Goal: Navigation & Orientation: Understand site structure

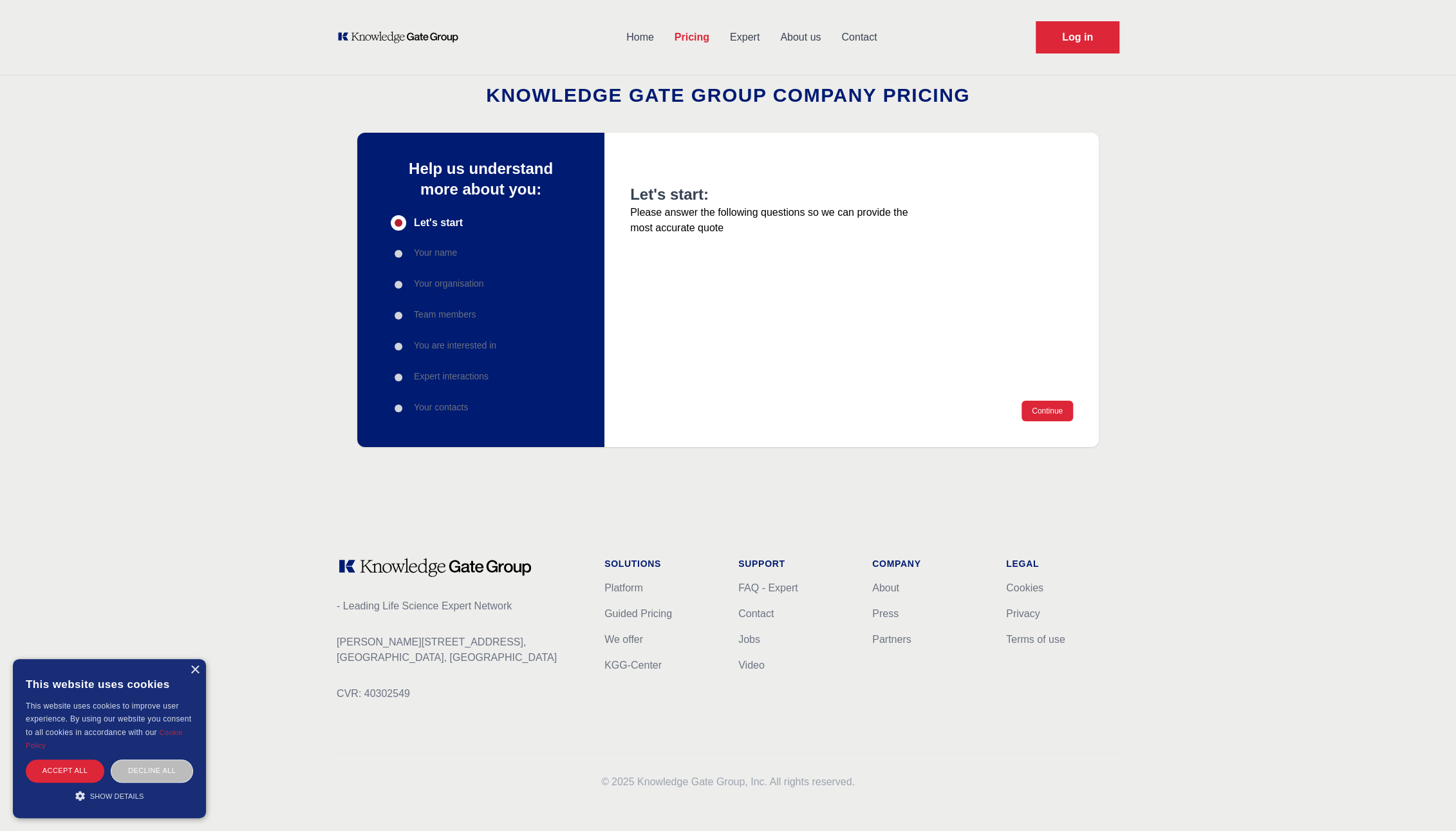
click at [802, 37] on link "About us" at bounding box center [800, 37] width 61 height 34
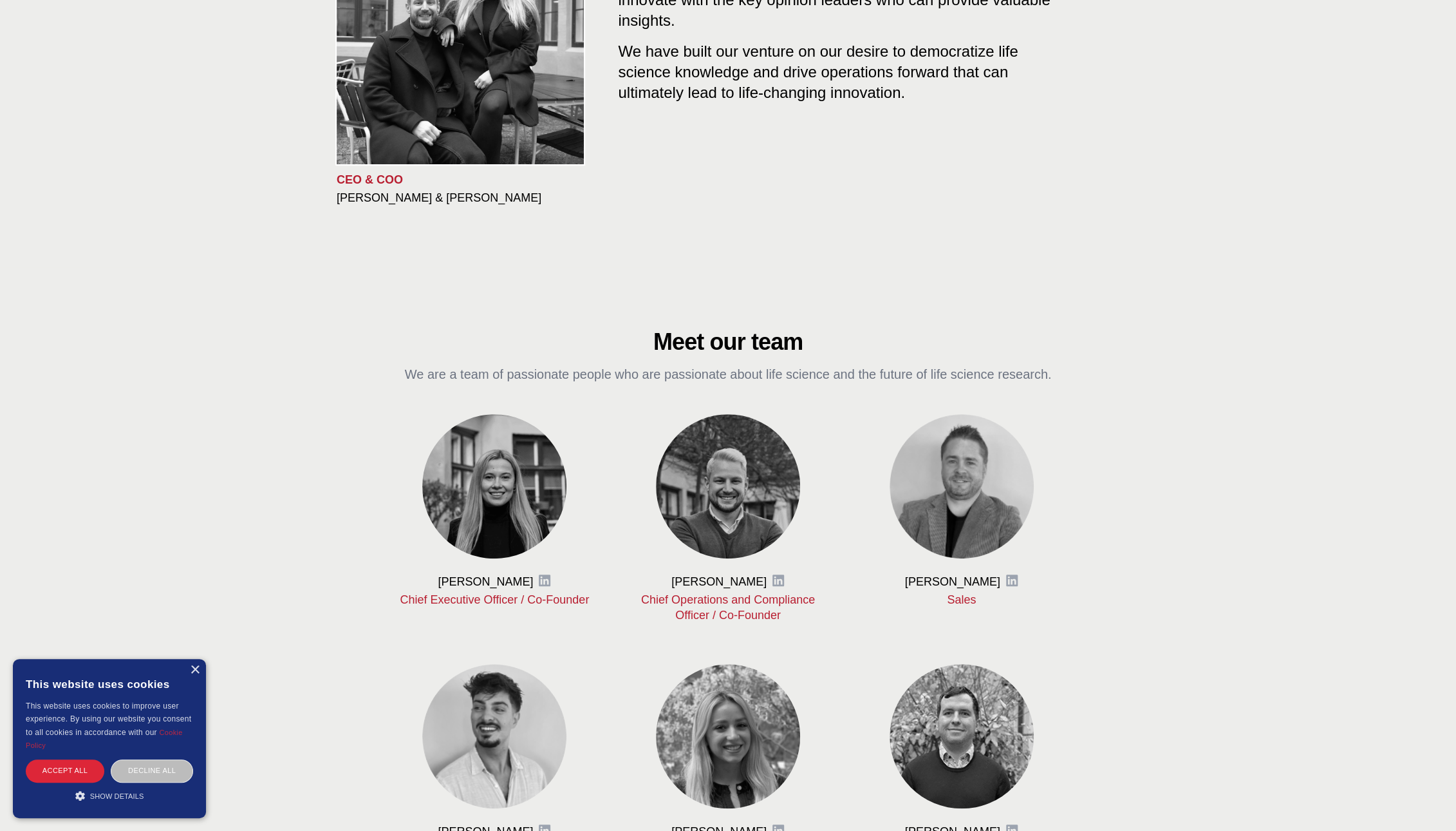
scroll to position [245, 0]
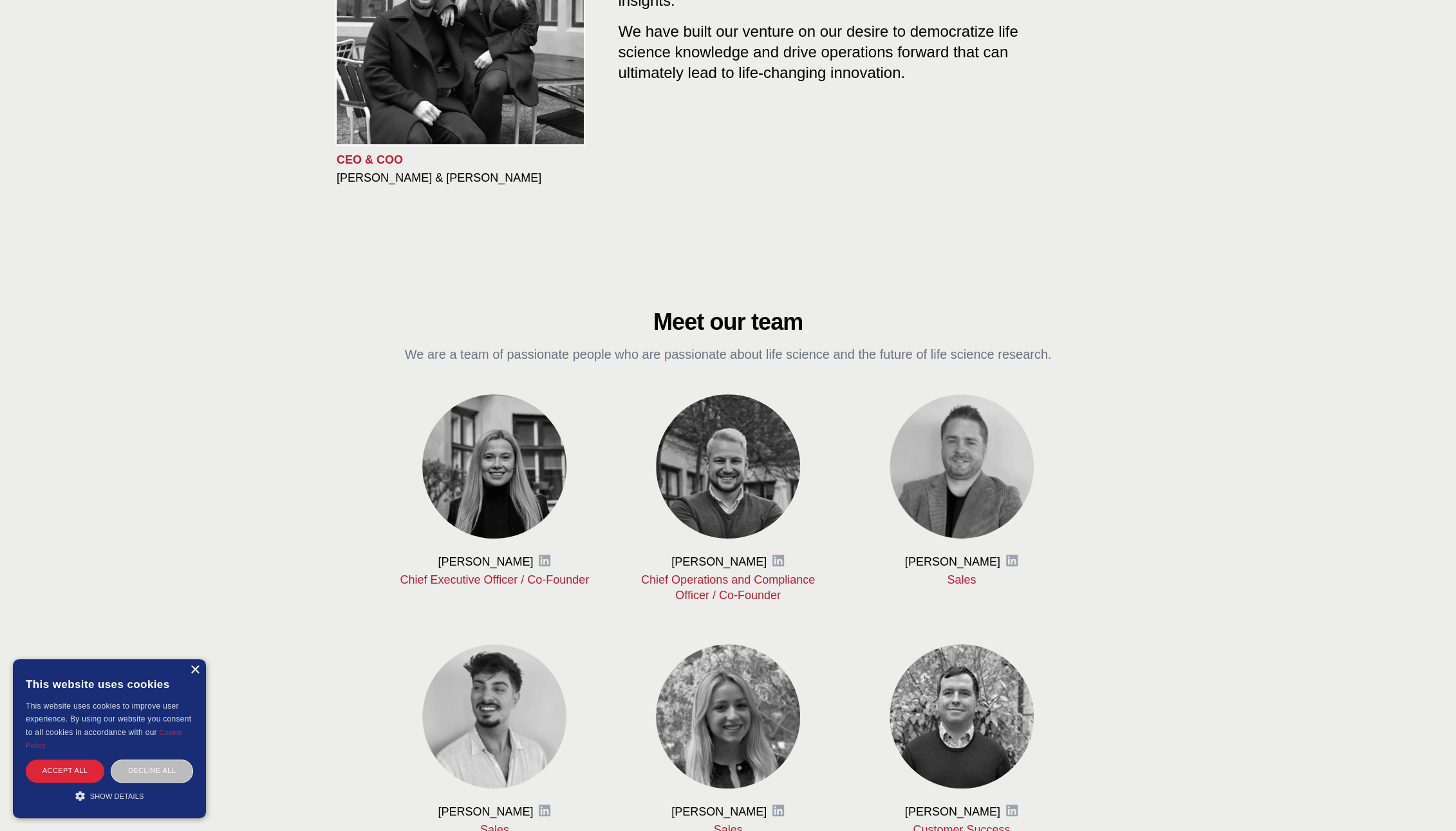
click at [197, 671] on div "×" at bounding box center [195, 670] width 9 height 9
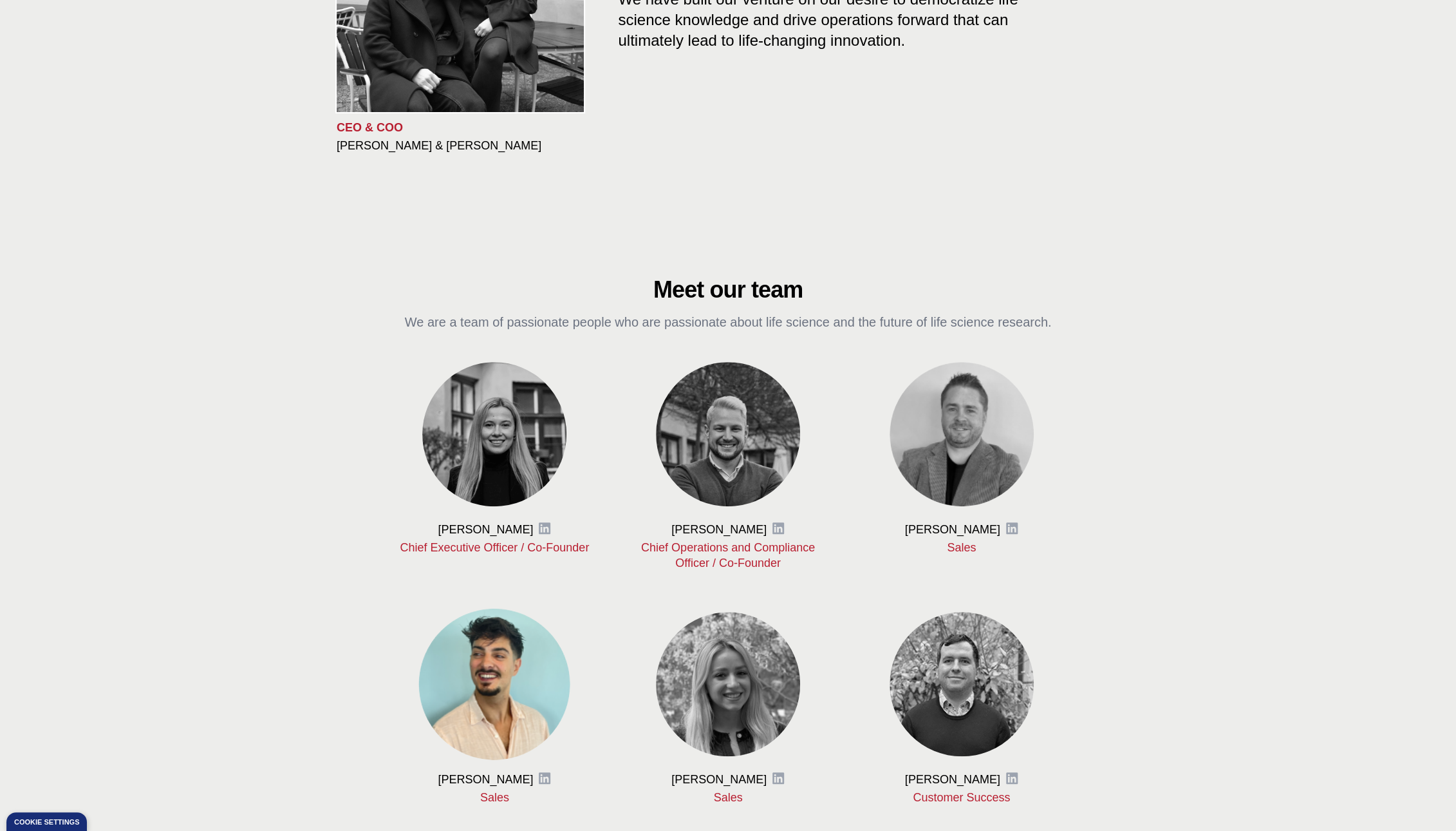
scroll to position [281, 0]
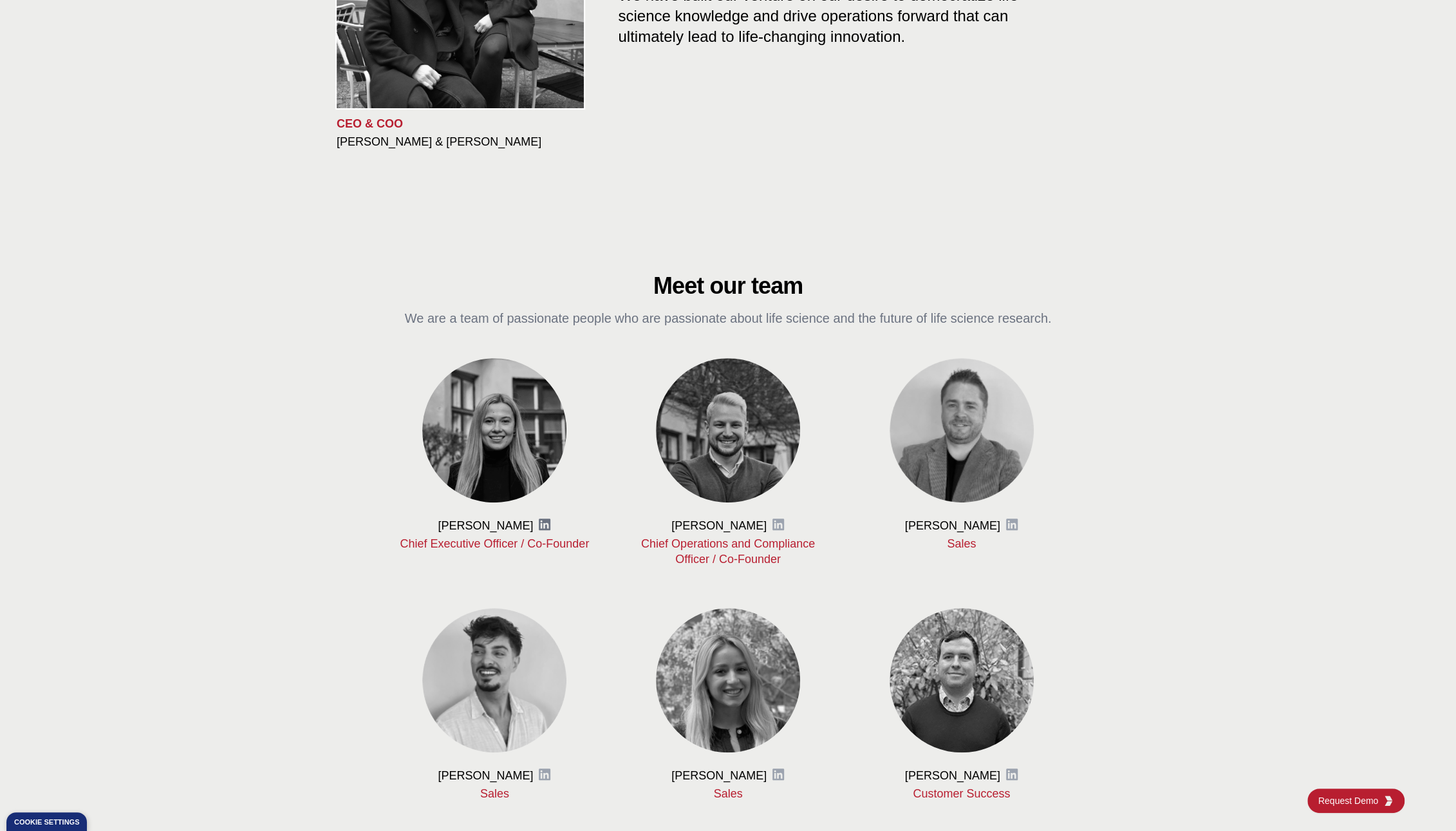
click at [544, 526] on icon at bounding box center [544, 524] width 13 height 13
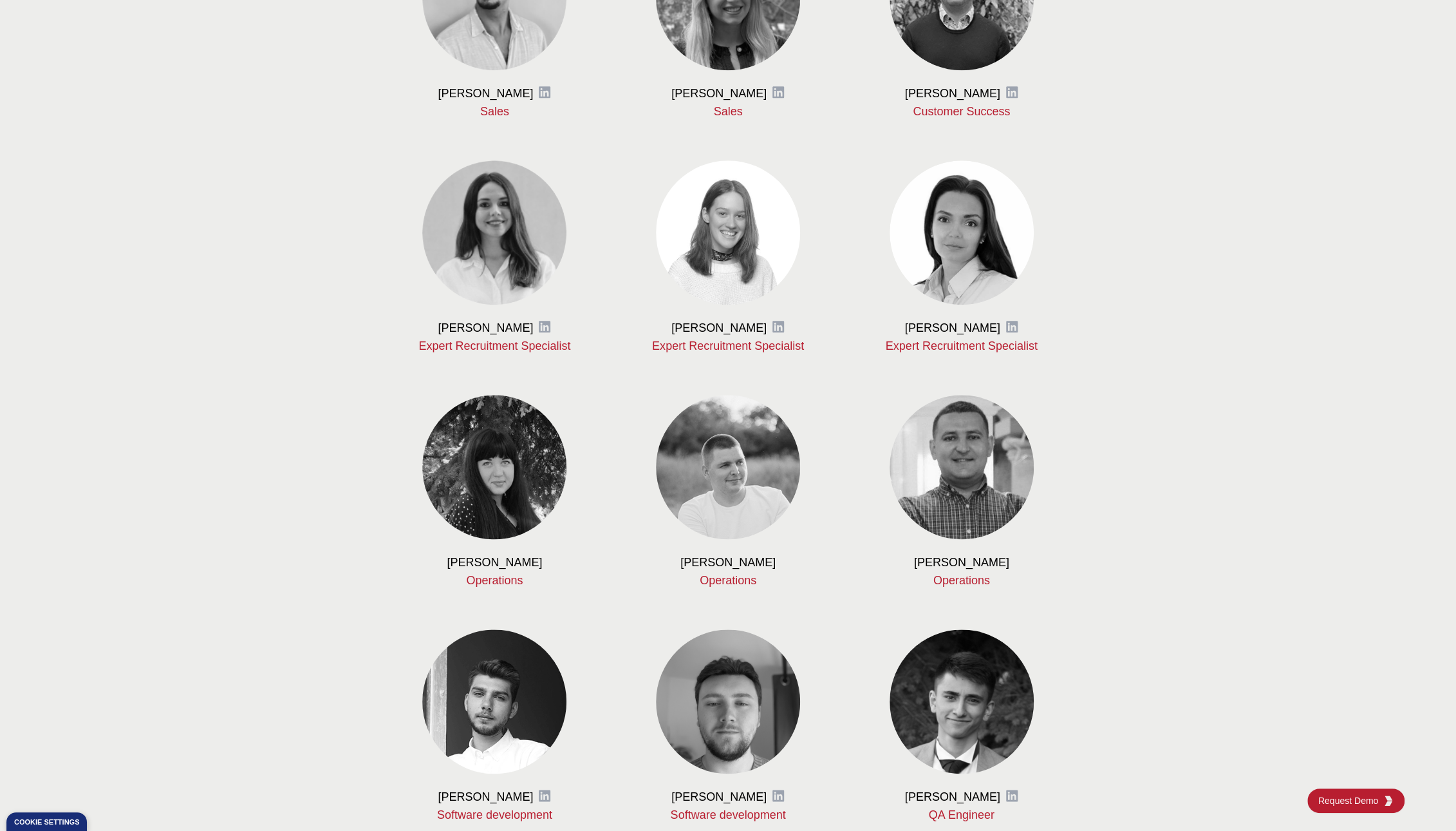
scroll to position [1331, 0]
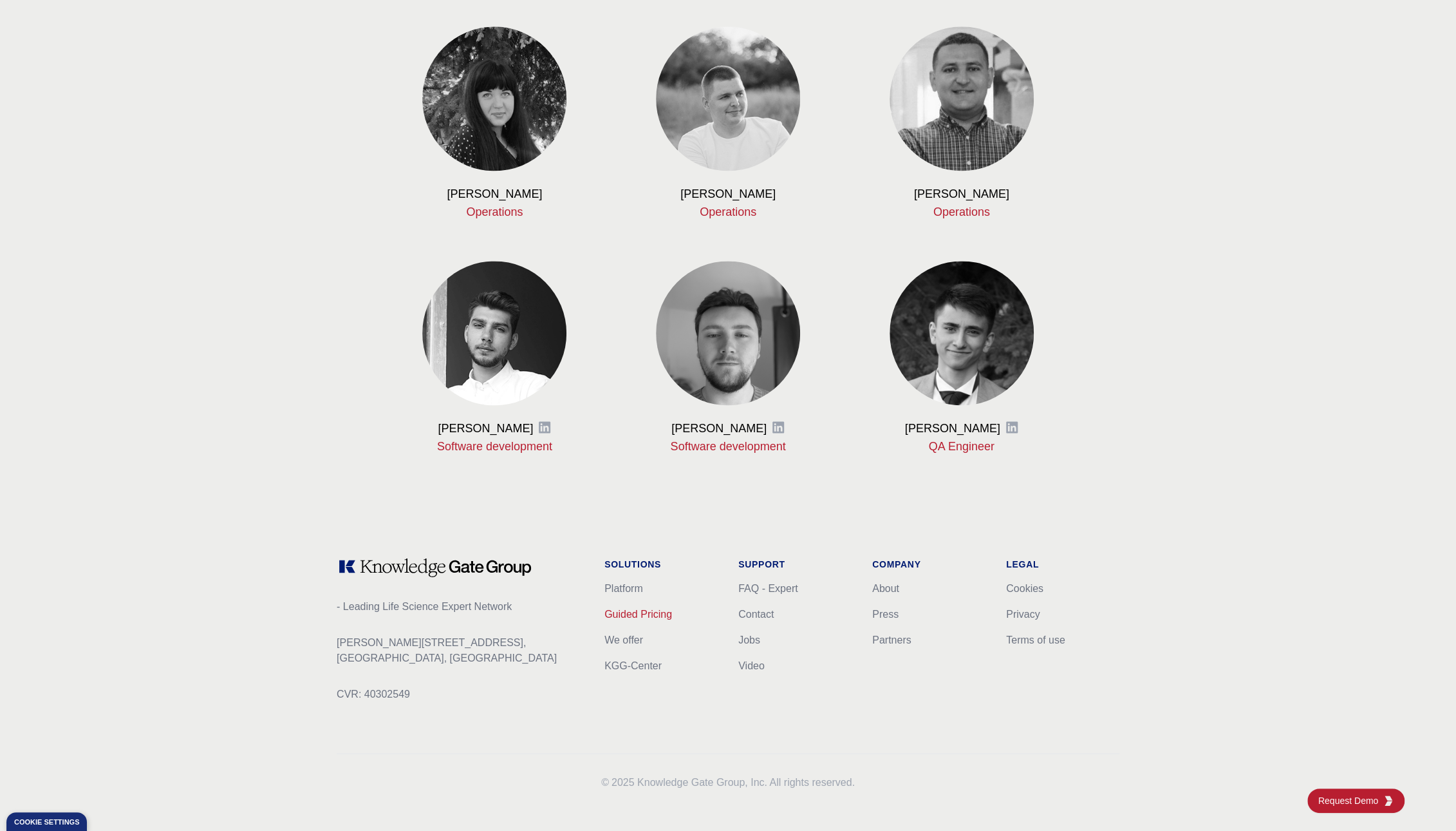
click at [639, 613] on link "Guided Pricing" at bounding box center [638, 613] width 67 height 11
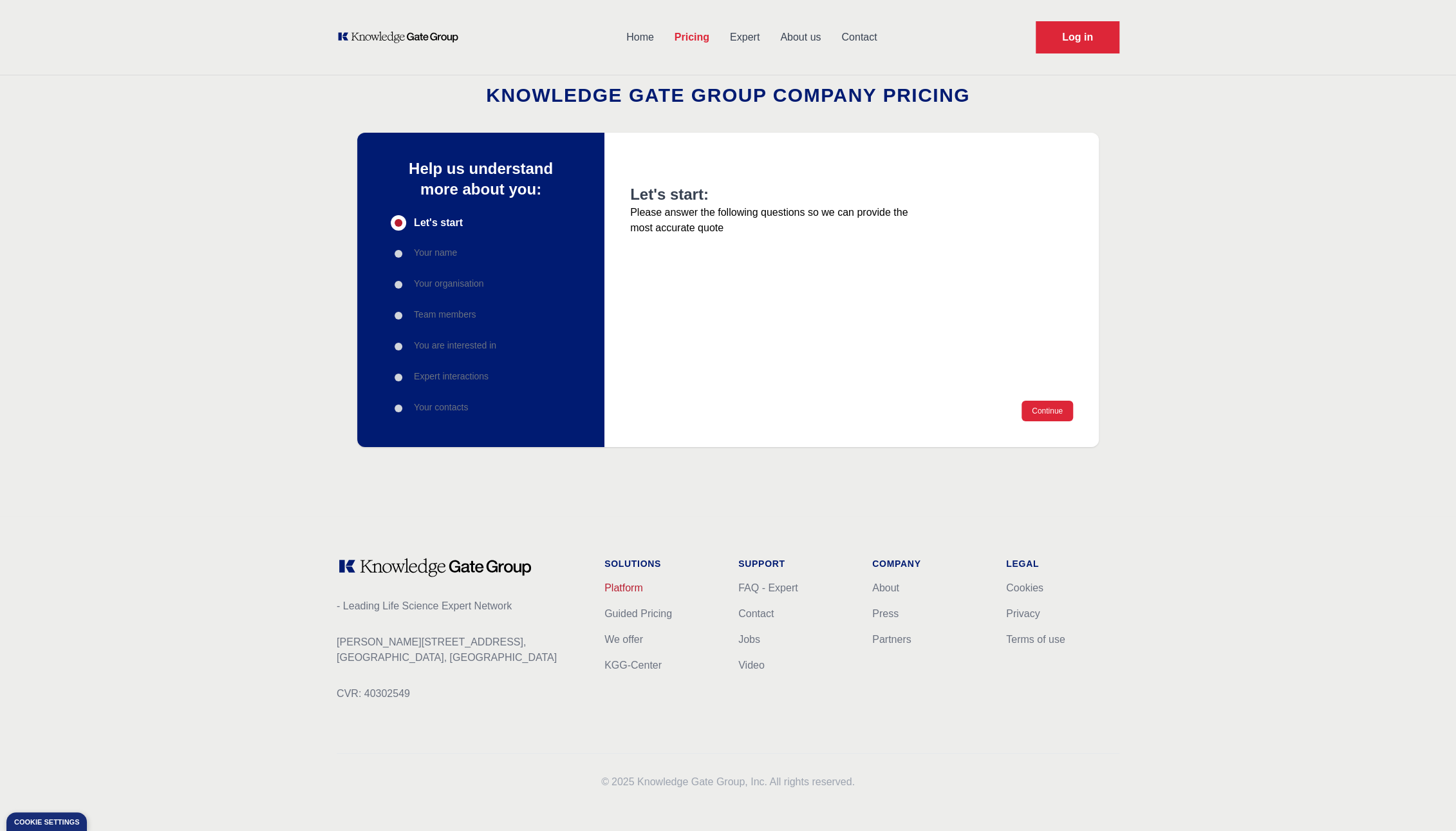
click at [629, 589] on link "Platform" at bounding box center [623, 587] width 38 height 11
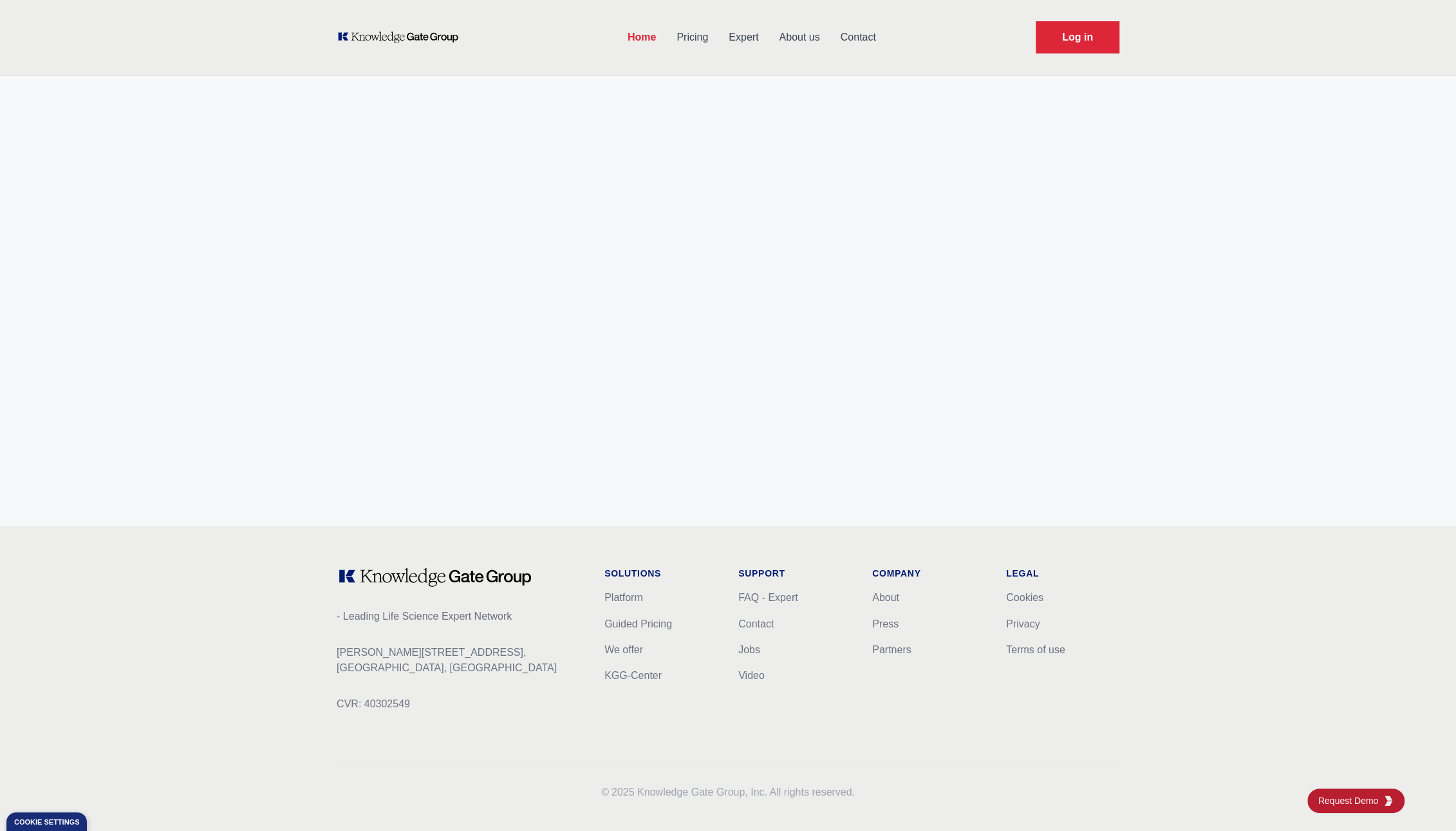
scroll to position [4848, 0]
click at [890, 598] on link "About" at bounding box center [885, 603] width 27 height 11
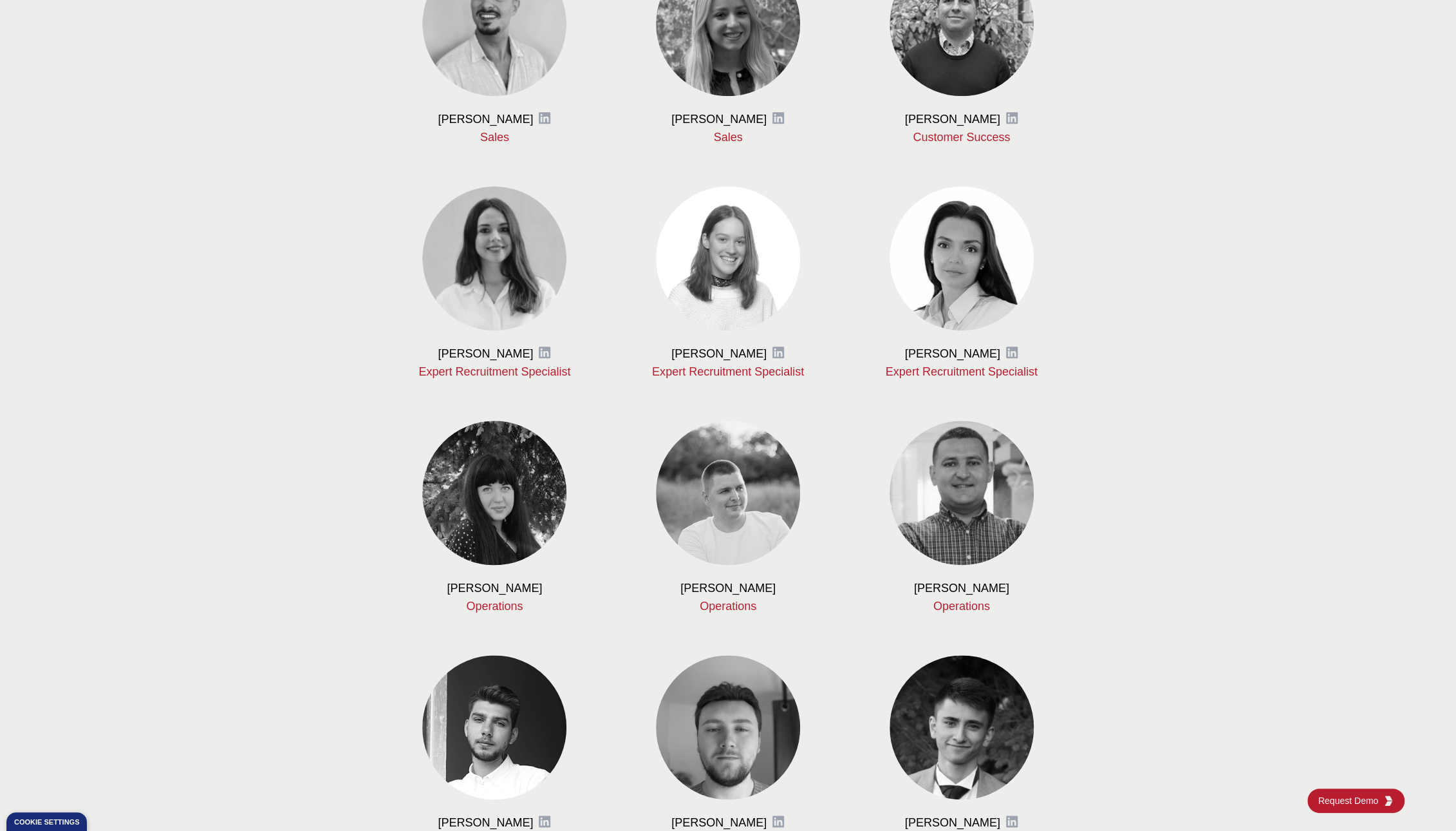
scroll to position [1331, 0]
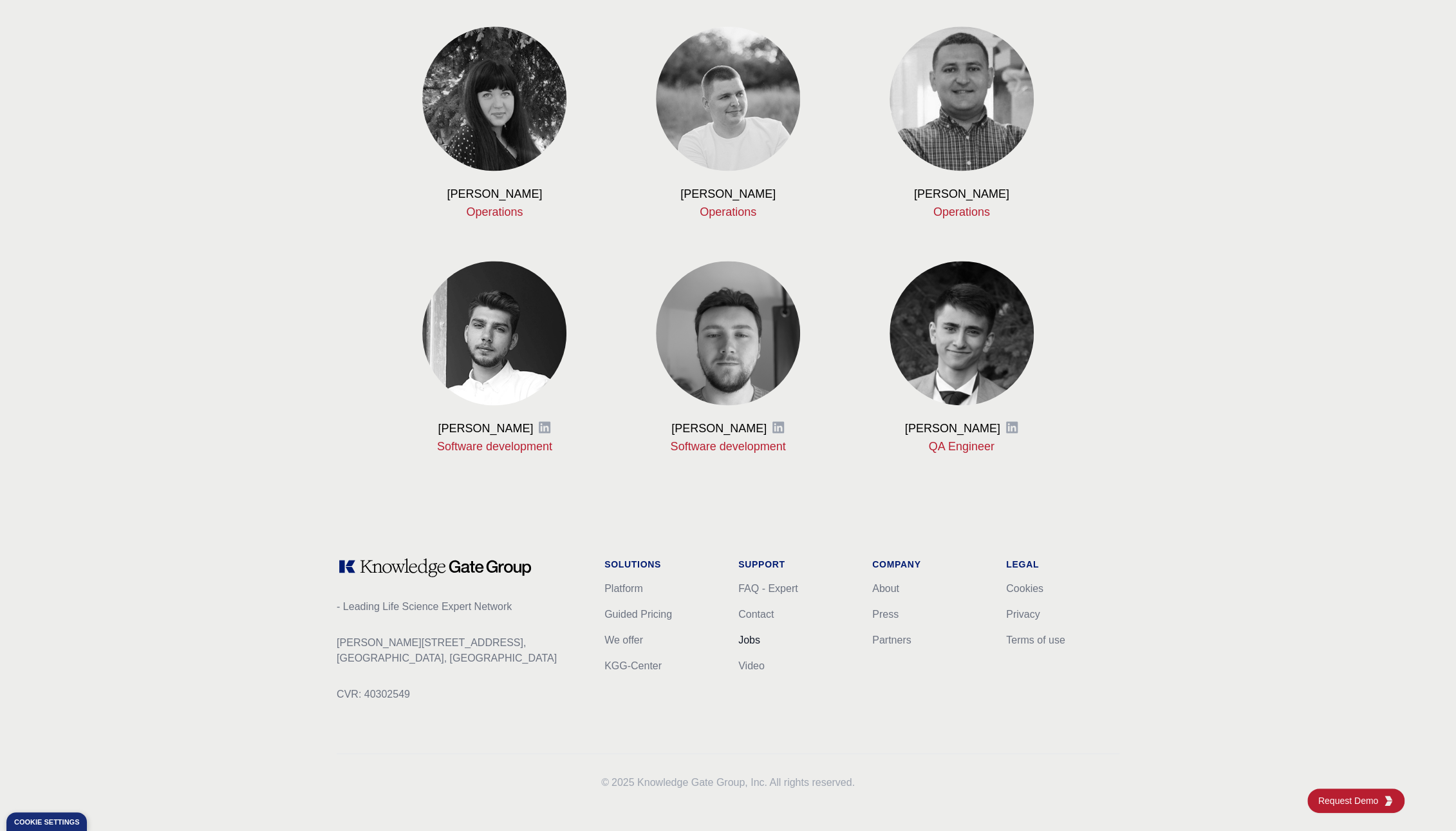
click at [749, 635] on link "Jobs" at bounding box center [749, 639] width 22 height 11
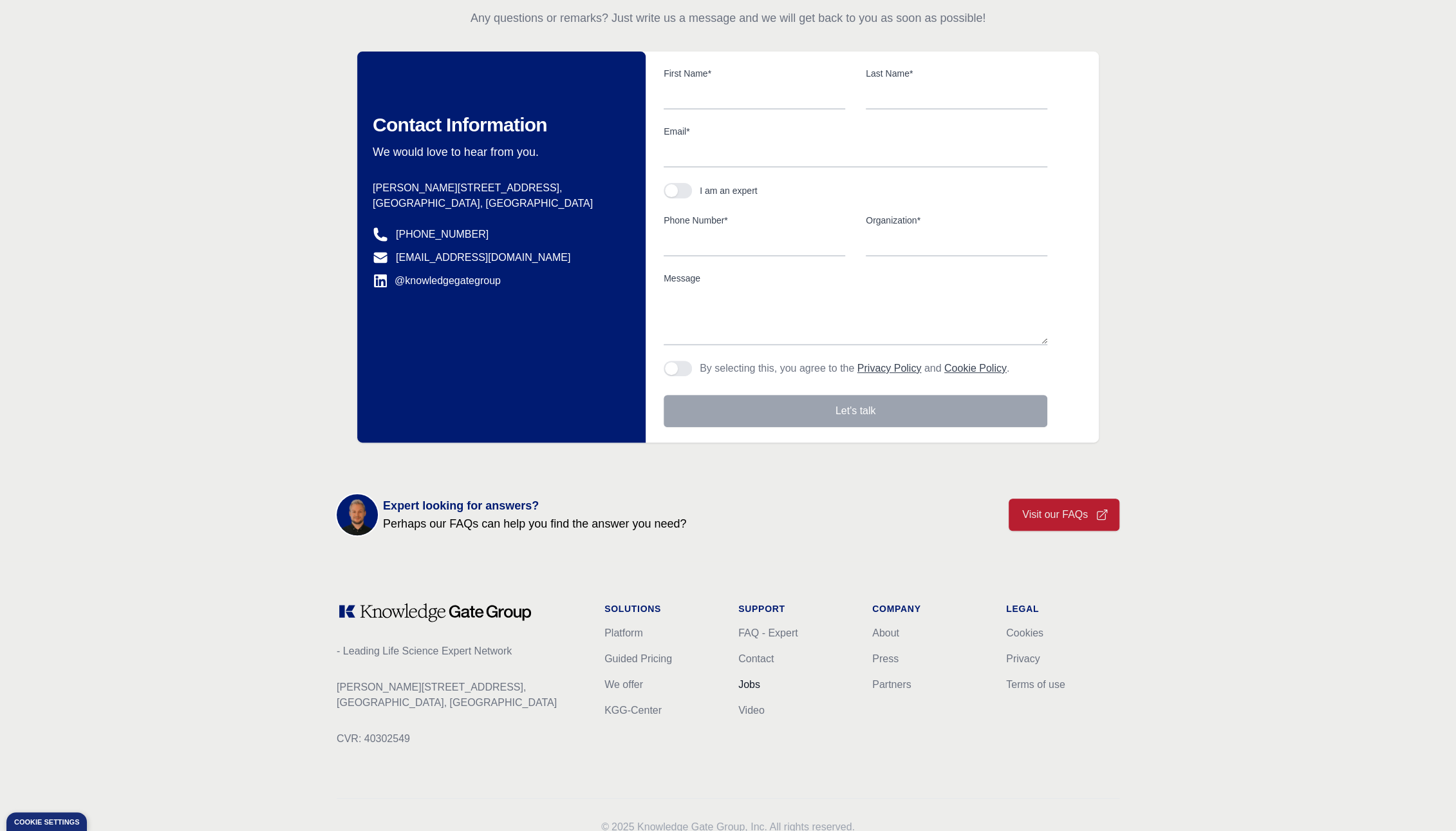
scroll to position [114, 0]
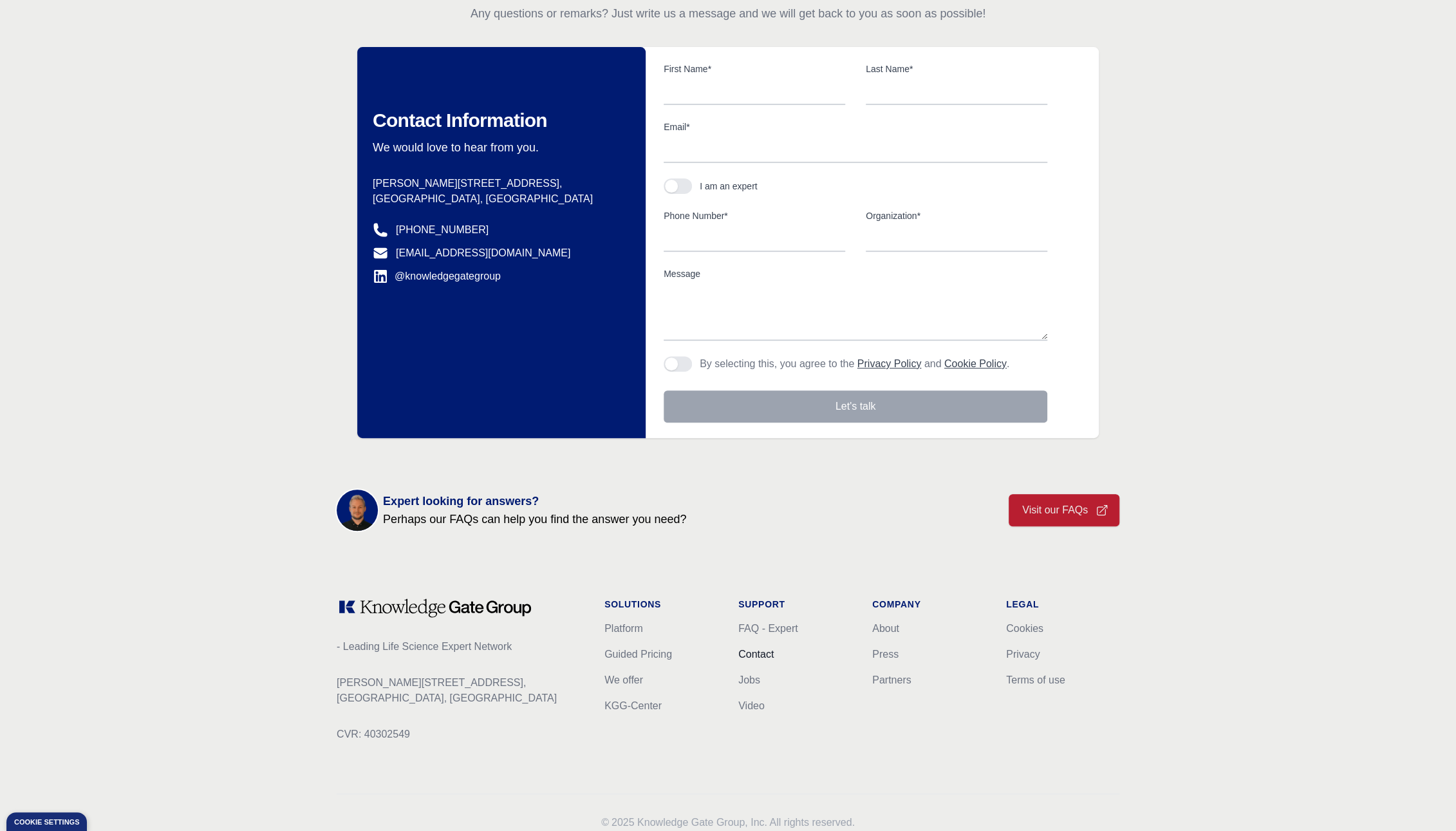
click at [756, 652] on link "Contact" at bounding box center [755, 654] width 35 height 11
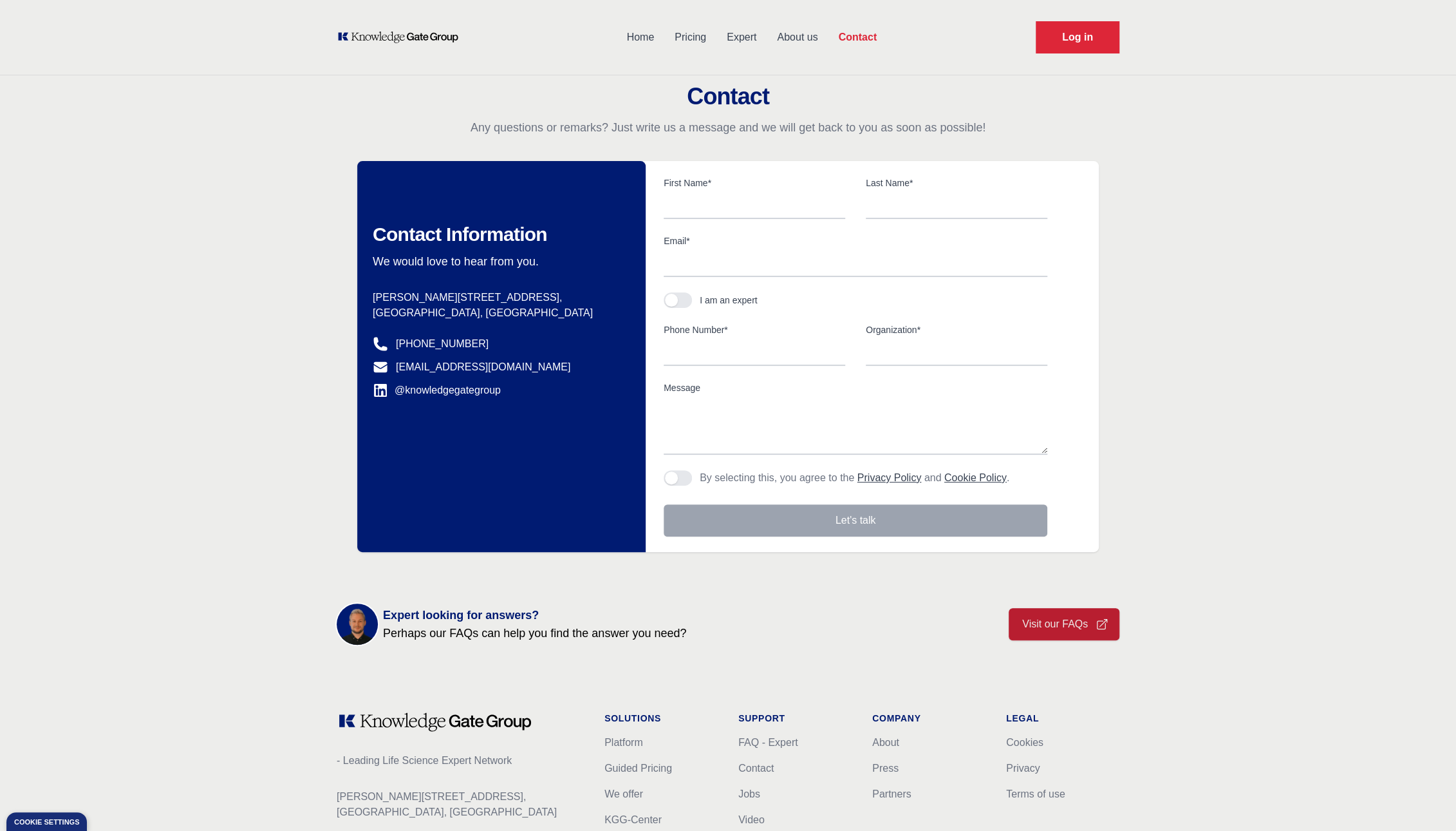
click at [1220, 16] on nav "Home Pricing Expert About us Contact Log in" at bounding box center [728, 38] width 1456 height 75
click at [790, 38] on link "About us" at bounding box center [797, 37] width 61 height 34
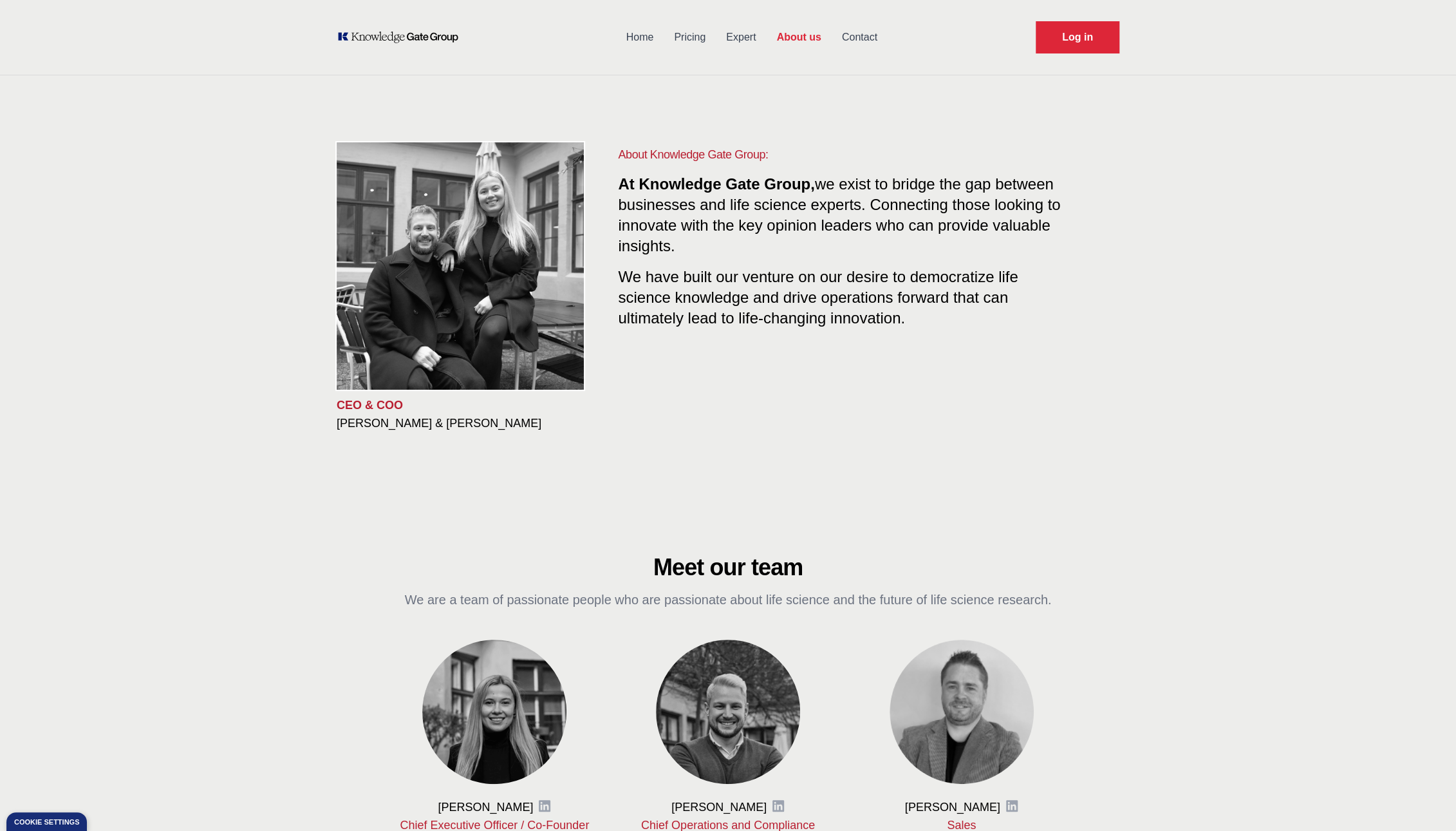
click at [733, 33] on link "Expert" at bounding box center [741, 37] width 50 height 34
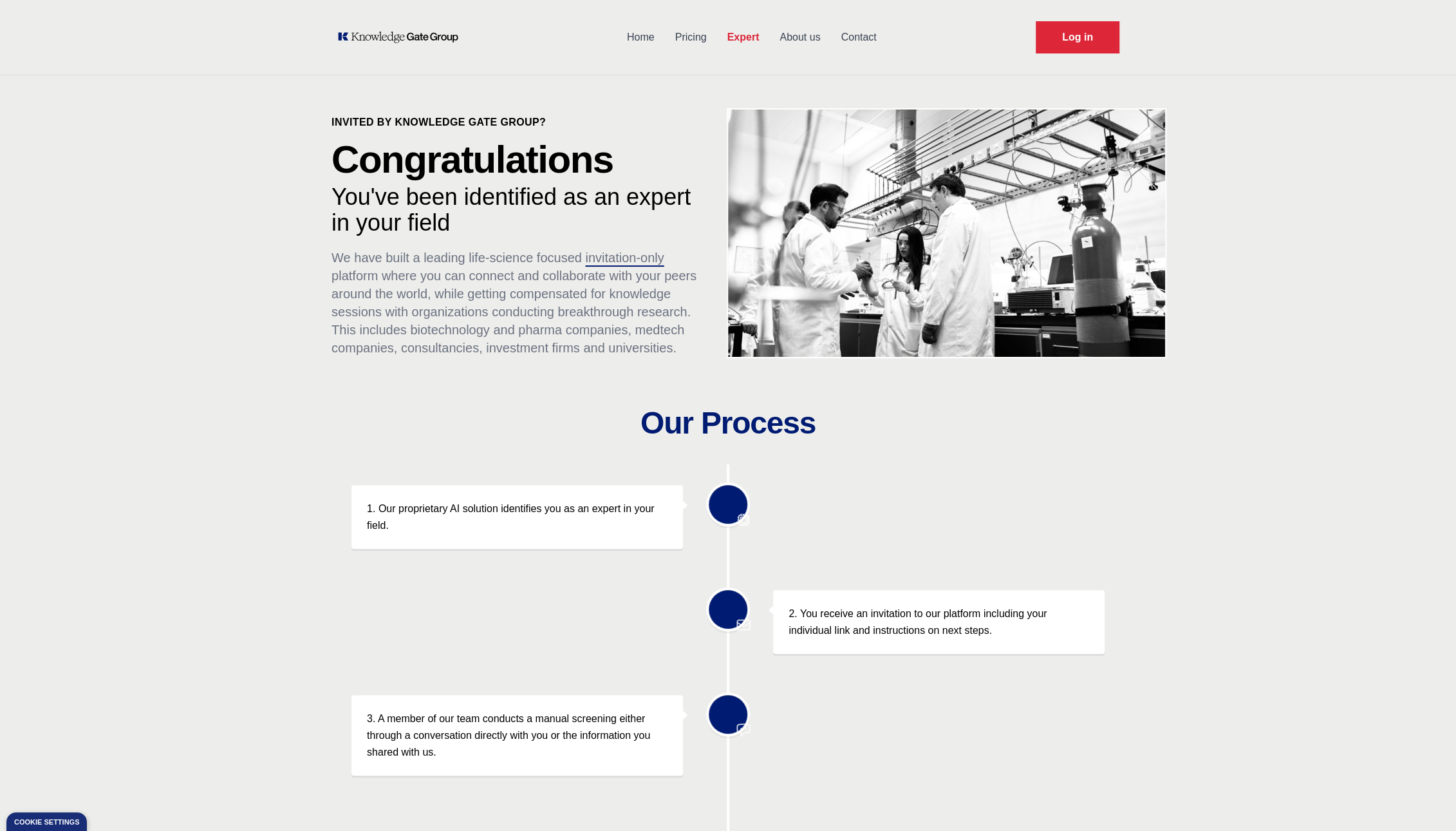
click at [696, 34] on link "Pricing" at bounding box center [690, 37] width 52 height 34
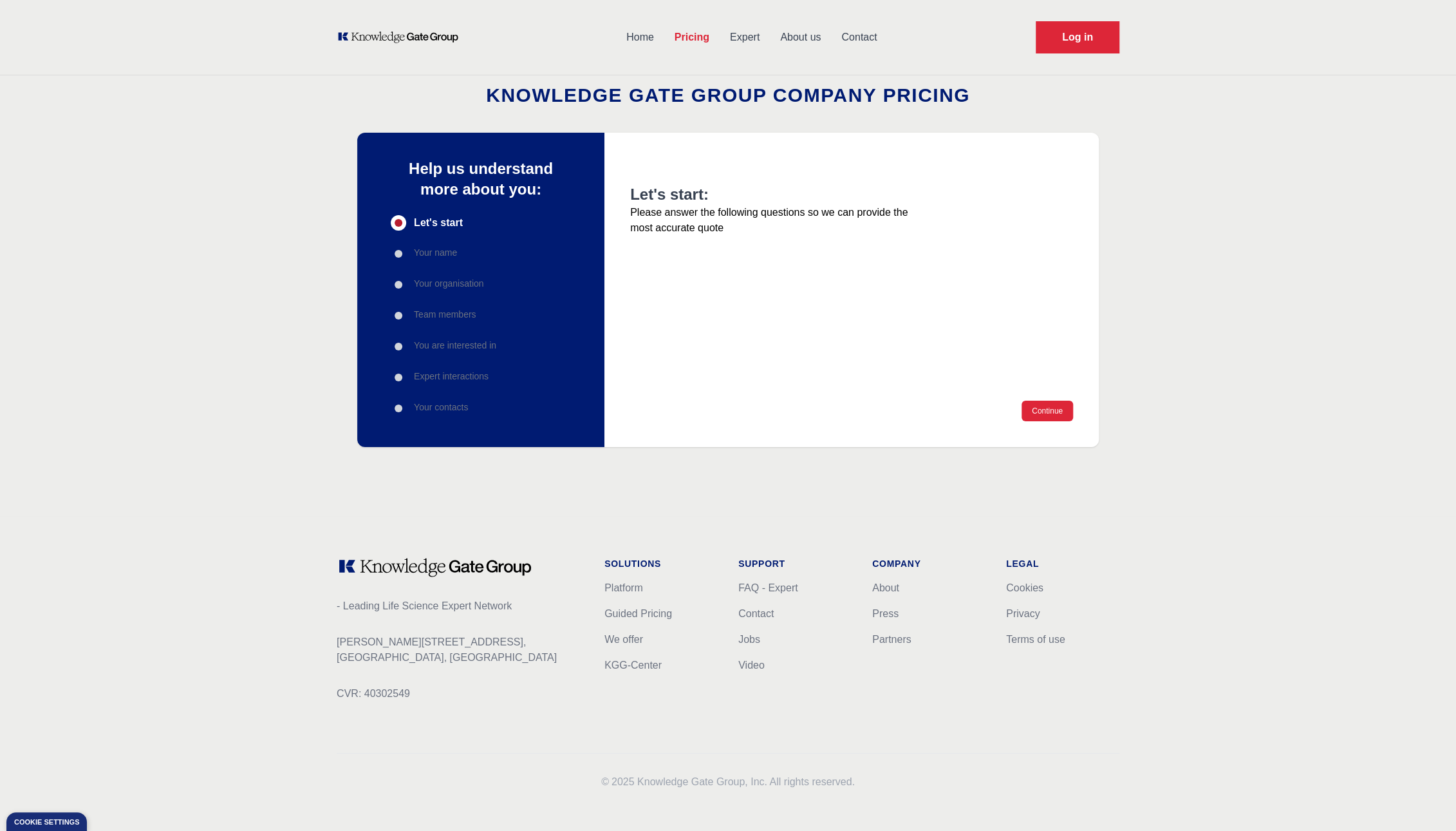
click at [642, 34] on link "Home" at bounding box center [640, 37] width 49 height 34
